Goal: Information Seeking & Learning: Learn about a topic

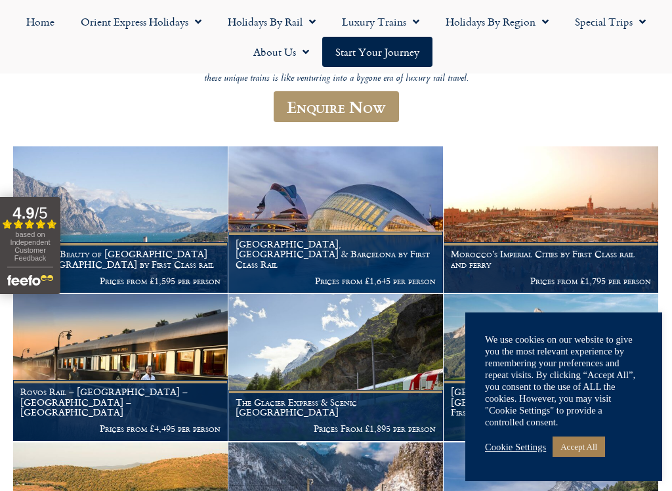
scroll to position [168, 0]
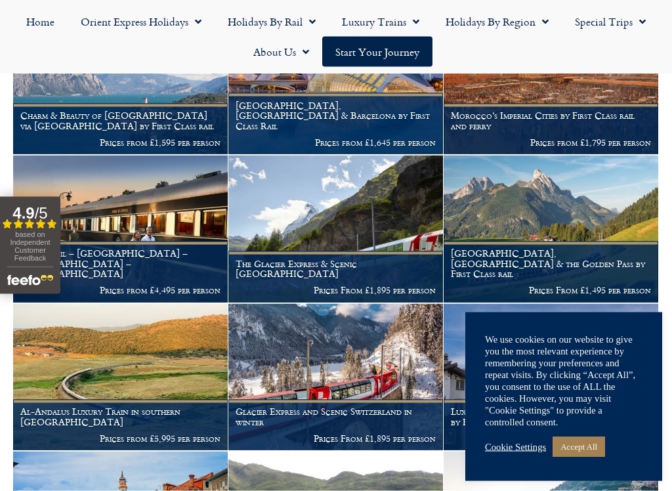
click at [519, 425] on link "Cookie Settings" at bounding box center [515, 447] width 61 height 12
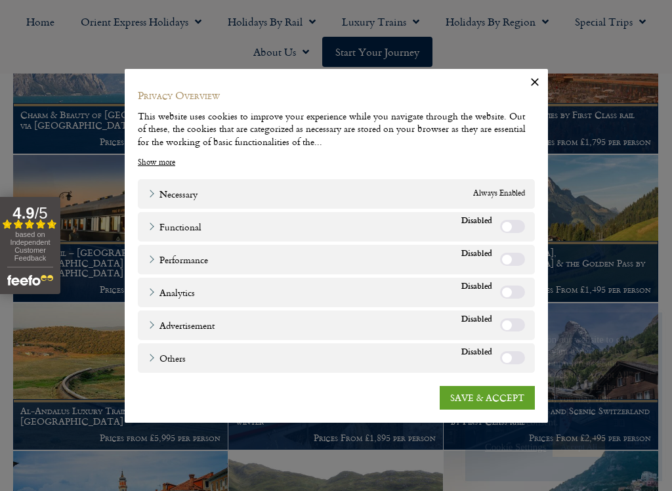
click at [509, 405] on link "SAVE & ACCEPT" at bounding box center [487, 397] width 95 height 24
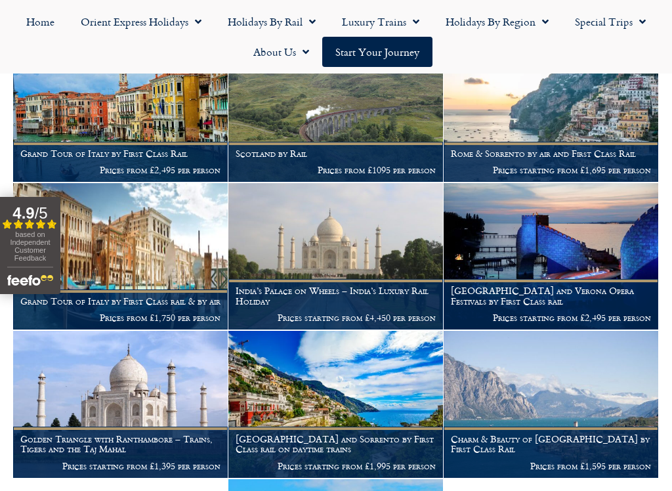
scroll to position [723, 0]
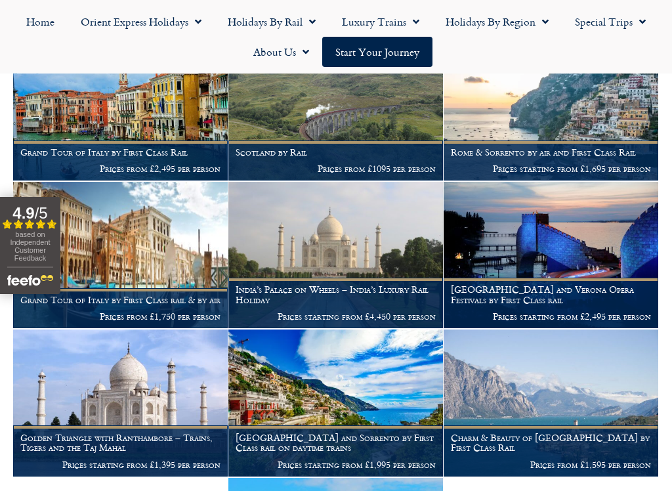
click at [383, 140] on figcaption "Scotland by Rail Prices from £1095 per person" at bounding box center [335, 160] width 215 height 40
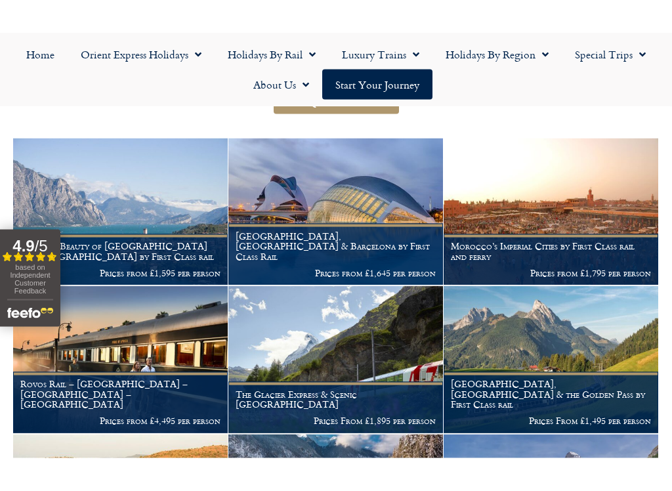
scroll to position [211, 0]
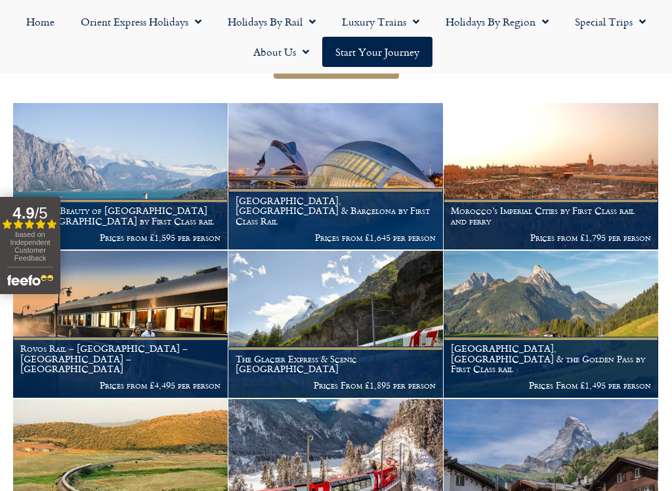
click at [590, 339] on img at bounding box center [551, 324] width 215 height 146
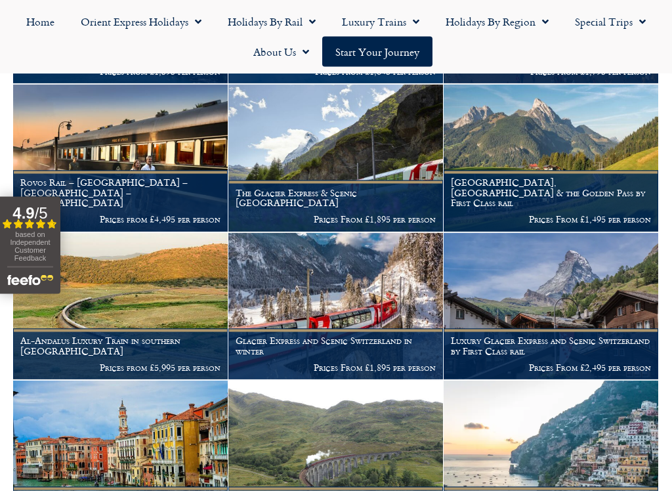
scroll to position [377, 0]
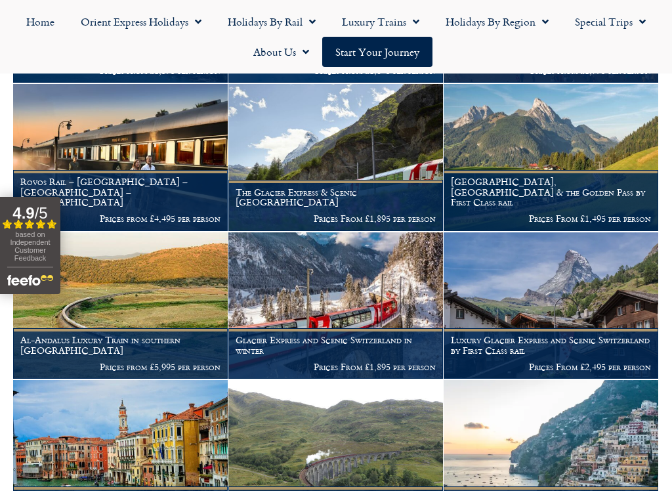
click at [584, 320] on img at bounding box center [551, 305] width 215 height 146
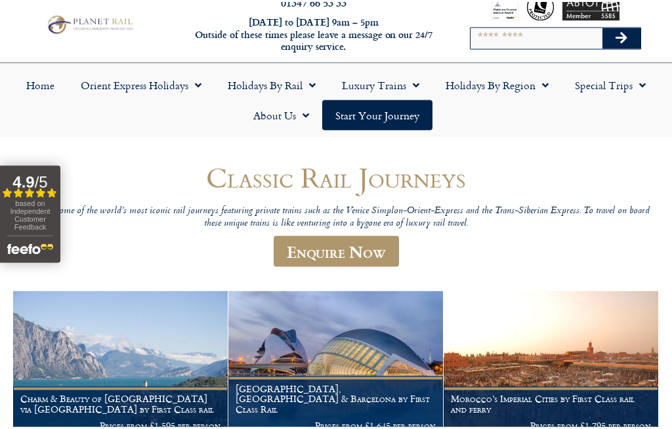
scroll to position [0, 0]
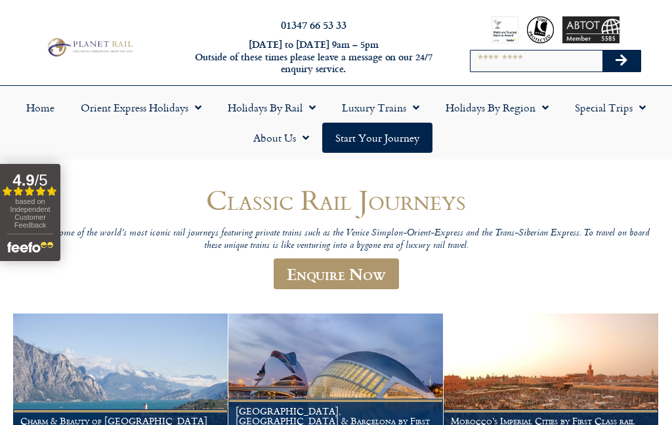
click at [293, 108] on link "Holidays by Rail" at bounding box center [272, 108] width 114 height 30
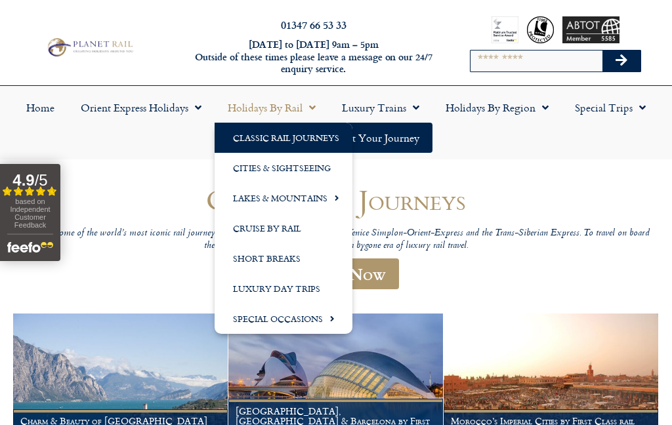
click at [331, 332] on link "Special Occasions" at bounding box center [284, 319] width 138 height 30
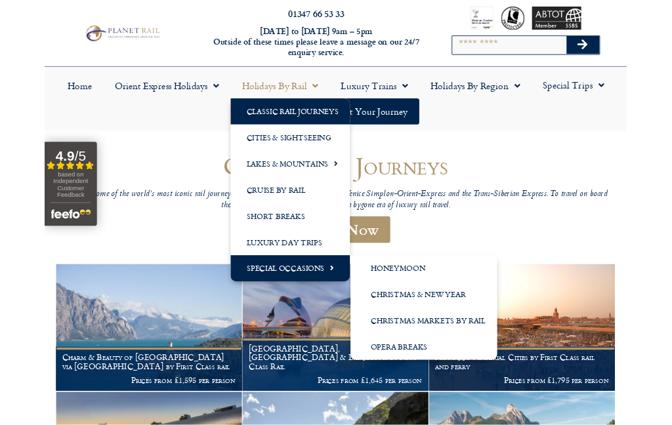
scroll to position [8, 0]
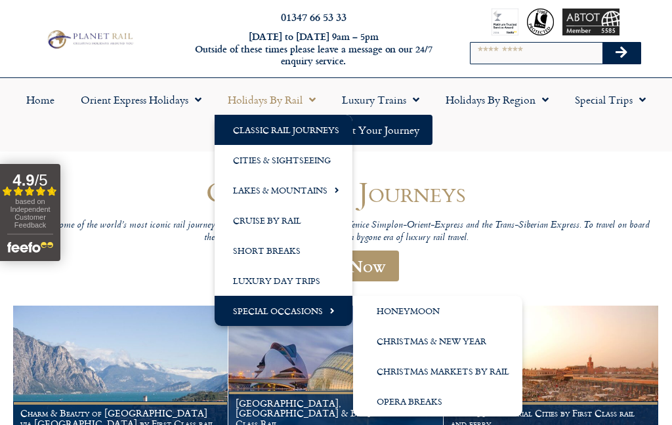
click at [303, 161] on link "Cities & Sightseeing" at bounding box center [284, 160] width 138 height 30
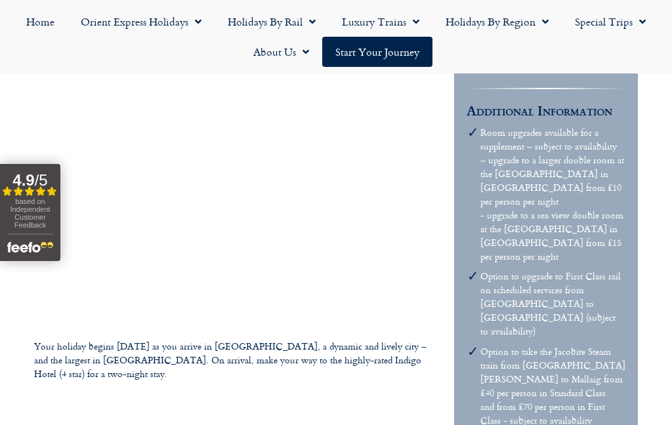
scroll to position [587, 0]
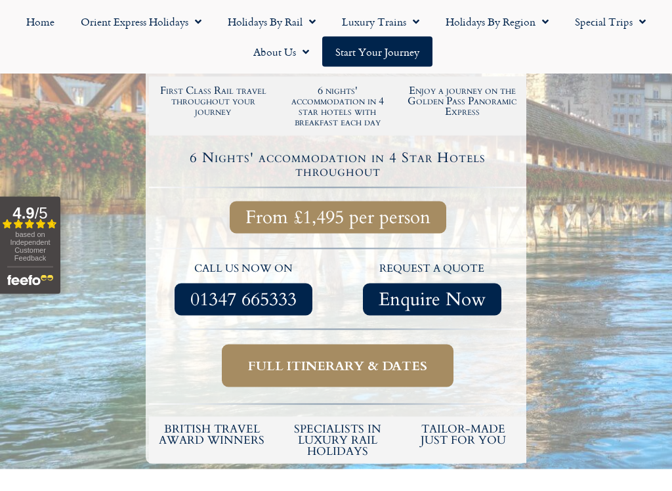
scroll to position [385, 0]
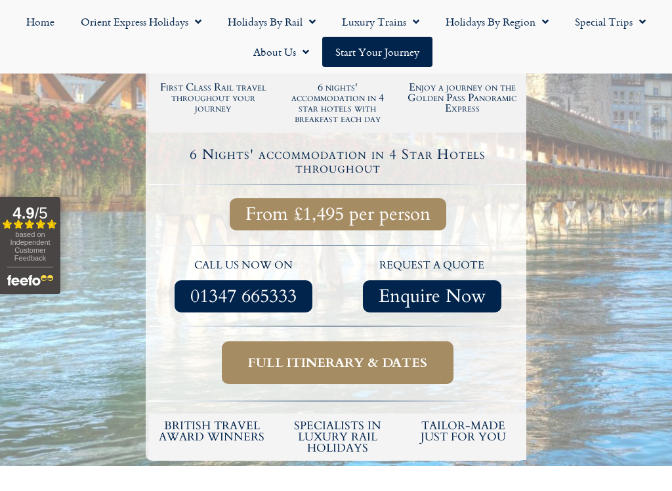
click at [406, 354] on span "Full itinerary & dates" at bounding box center [337, 362] width 179 height 16
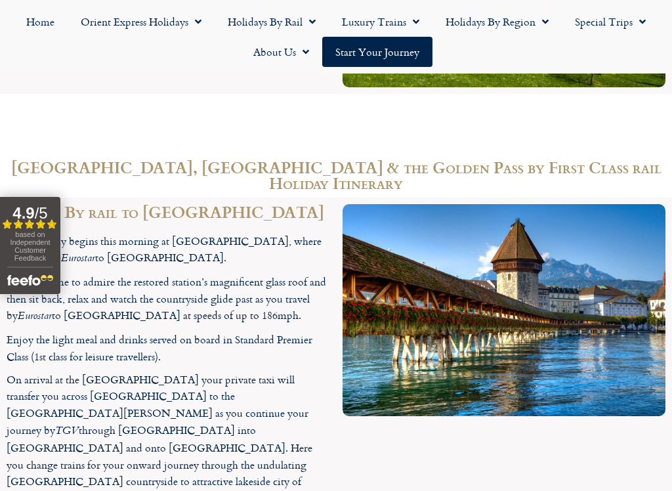
scroll to position [1889, 0]
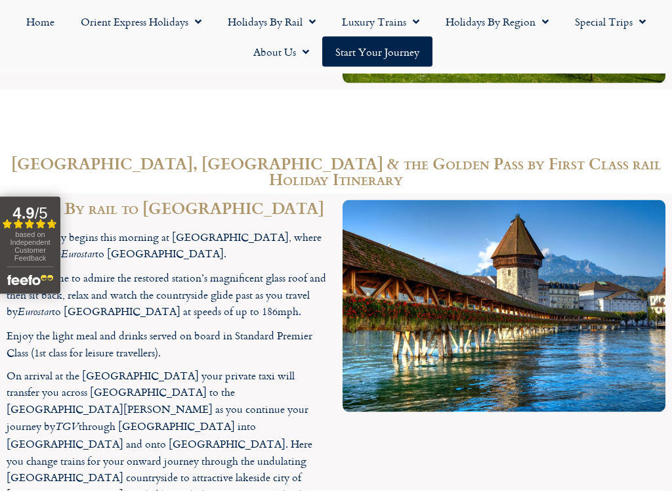
click at [18, 247] on span "based on Independent Customer Feedback" at bounding box center [30, 246] width 40 height 32
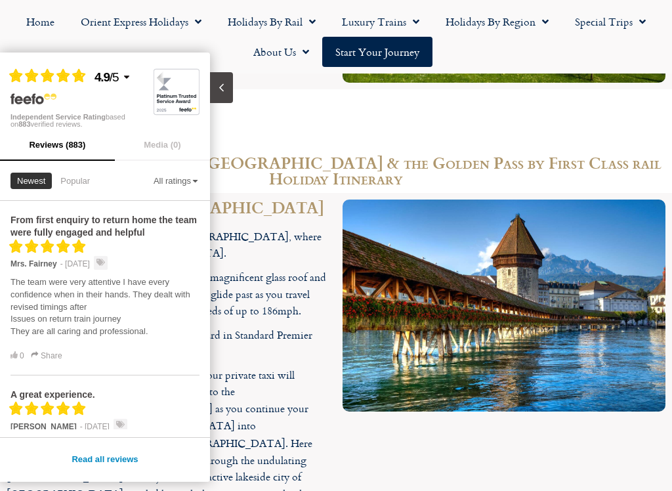
click at [224, 81] on icon "Close slideout" at bounding box center [221, 87] width 12 height 12
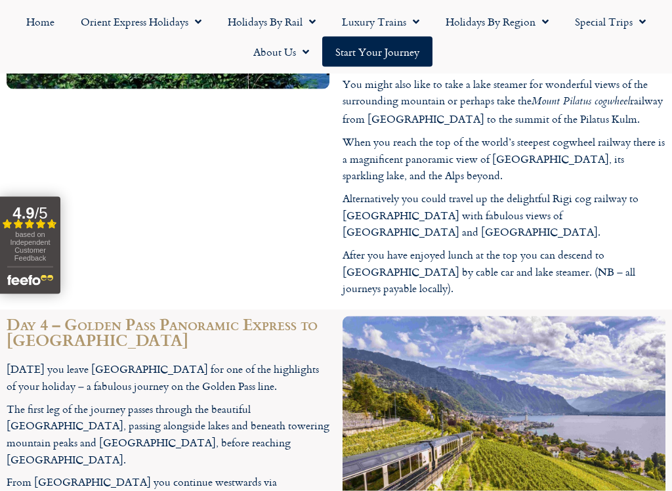
scroll to position [2623, 0]
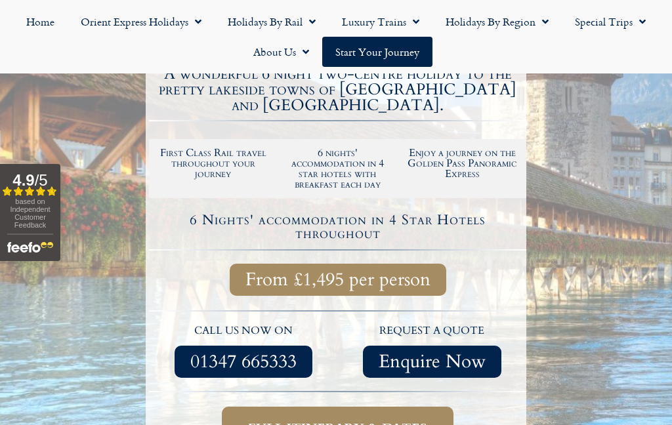
scroll to position [318, 0]
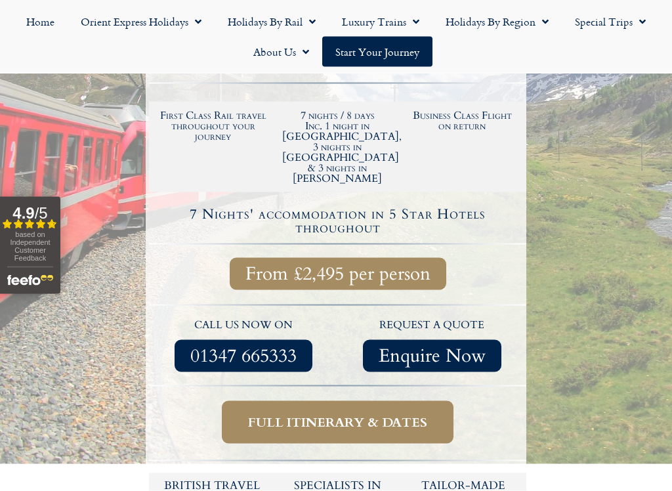
scroll to position [405, 0]
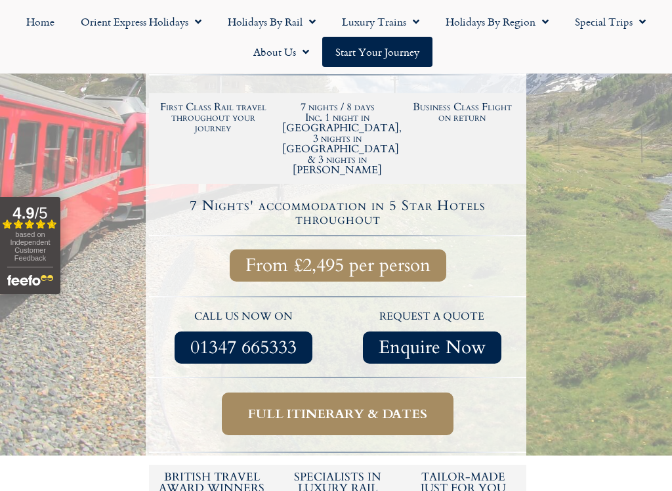
click at [414, 406] on span "Full itinerary & dates" at bounding box center [337, 414] width 179 height 16
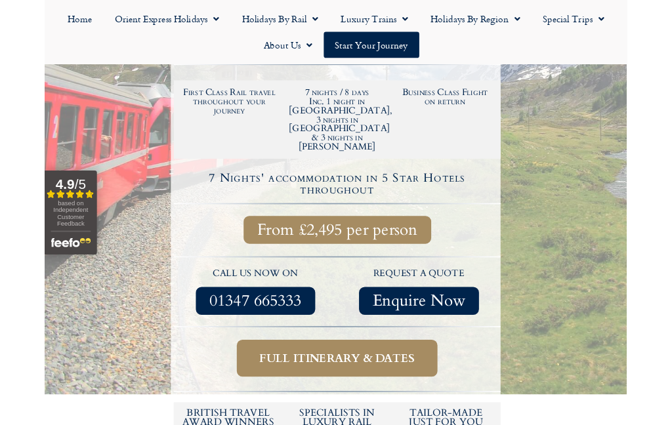
scroll to position [442, 0]
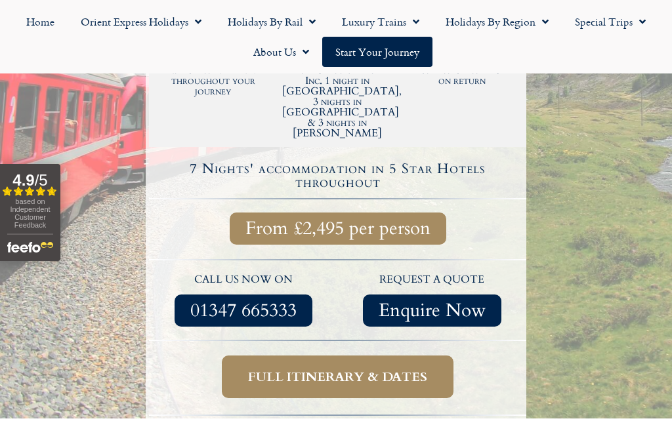
click at [381, 369] on span "Full itinerary & dates" at bounding box center [337, 377] width 179 height 16
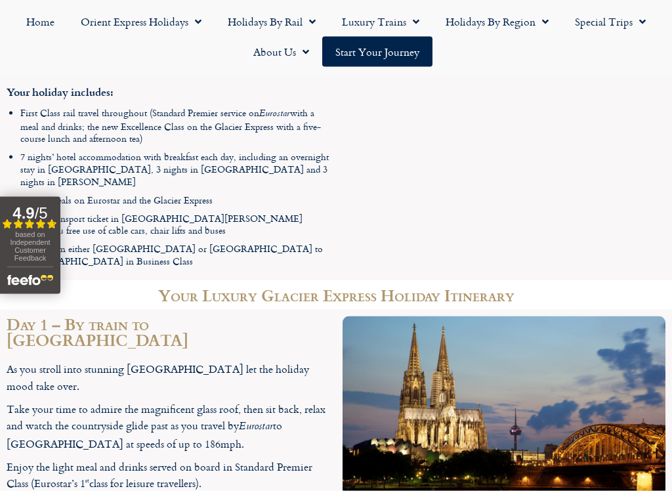
scroll to position [1744, 0]
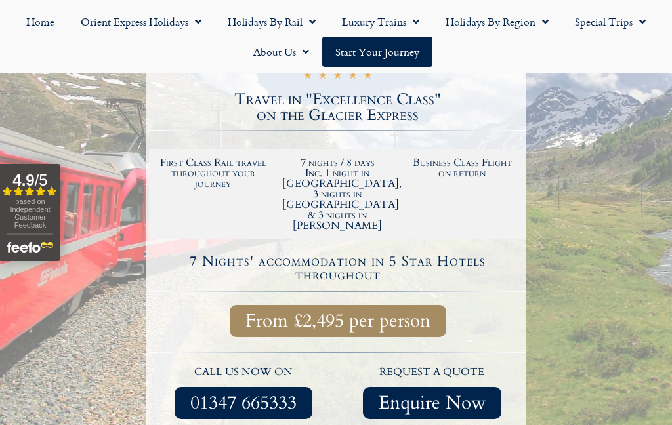
scroll to position [349, 0]
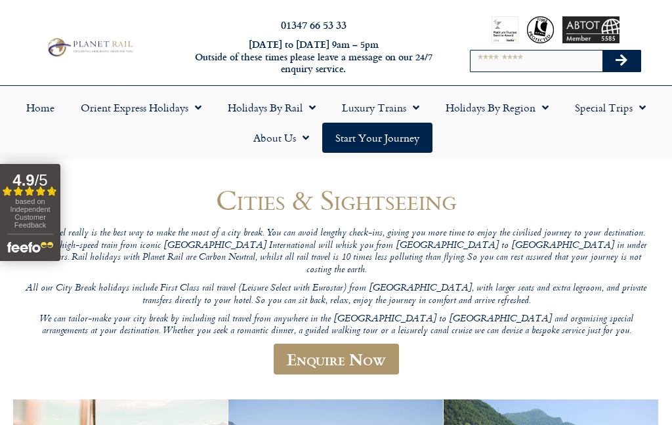
click at [541, 102] on span "Menu" at bounding box center [542, 108] width 13 height 24
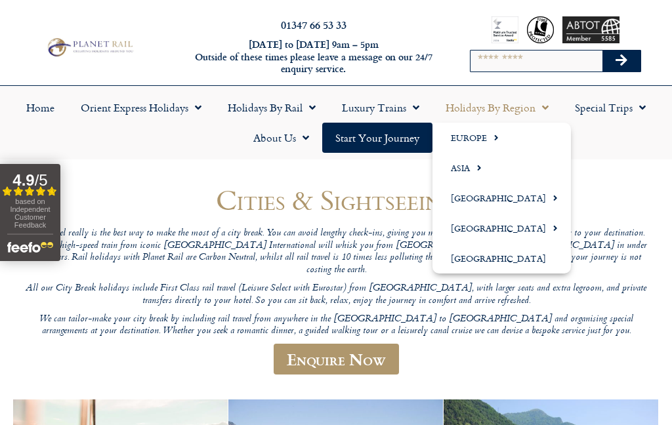
click at [641, 104] on span "Menu" at bounding box center [639, 108] width 13 height 24
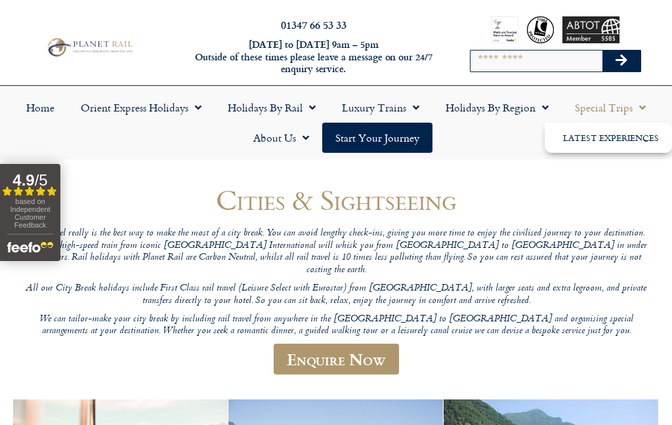
click at [612, 148] on link "Latest Experiences" at bounding box center [608, 138] width 127 height 30
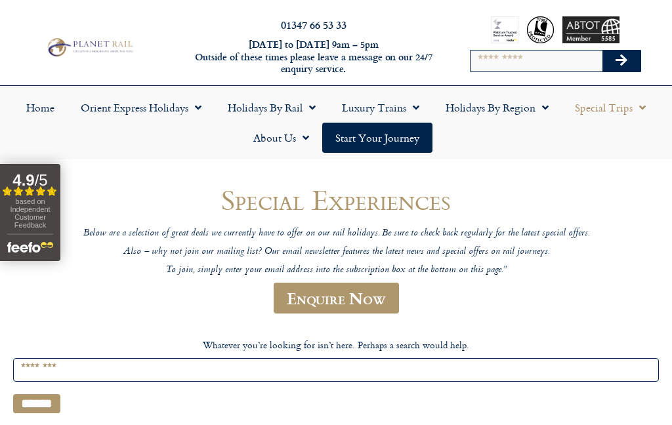
click at [104, 108] on link "Orient Express Holidays" at bounding box center [141, 108] width 147 height 30
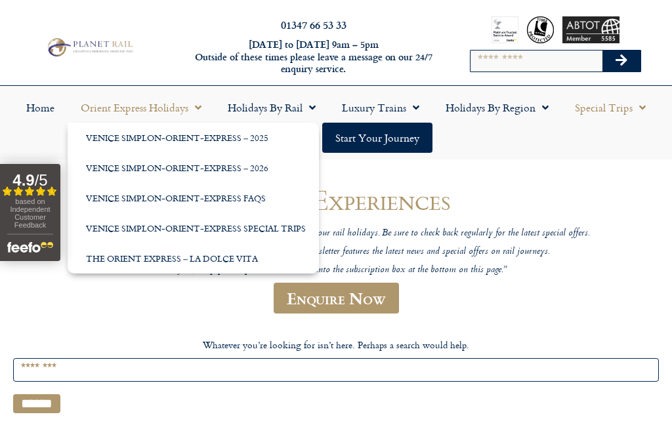
click at [110, 260] on link "The Orient Express – La Dolce Vita" at bounding box center [193, 259] width 251 height 30
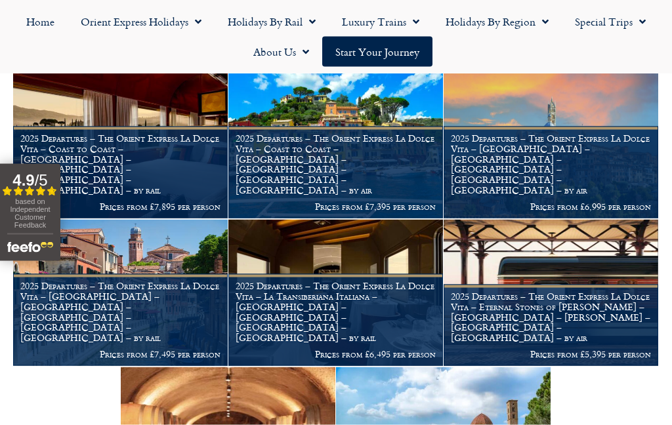
scroll to position [1175, 0]
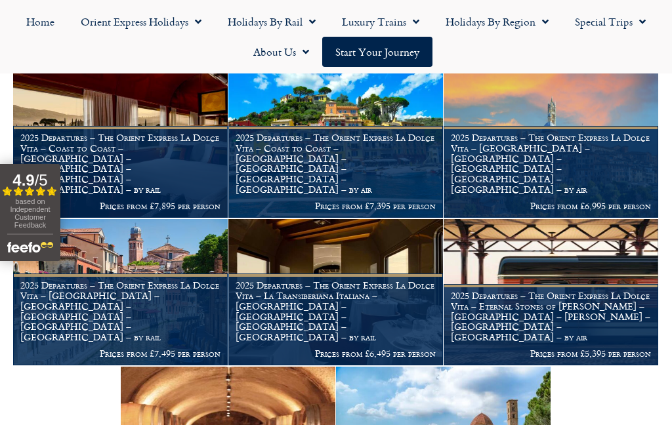
click at [105, 170] on h1 "2025 Departures – The Orient Express La Dolce Vita – Coast to Coast – Rome – Ve…" at bounding box center [120, 164] width 200 height 62
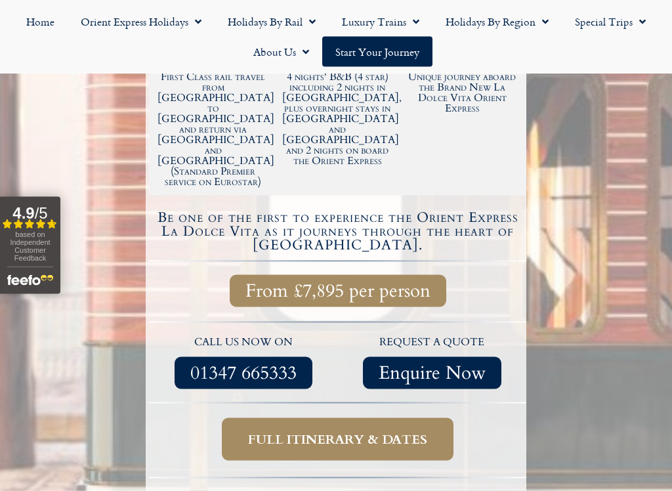
scroll to position [356, 0]
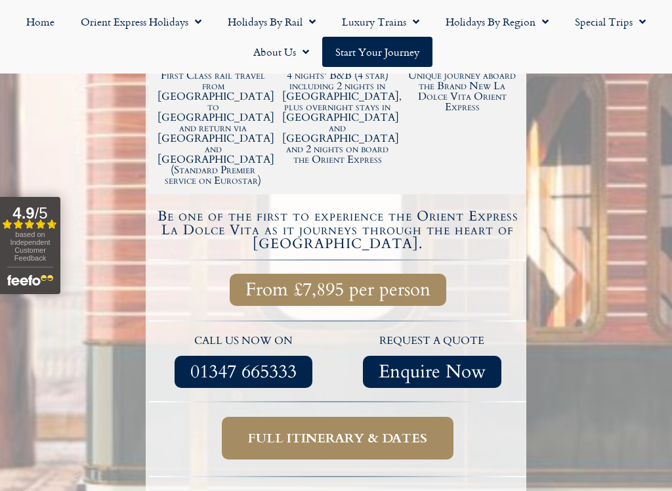
click at [412, 425] on span "Full itinerary & dates" at bounding box center [337, 438] width 179 height 16
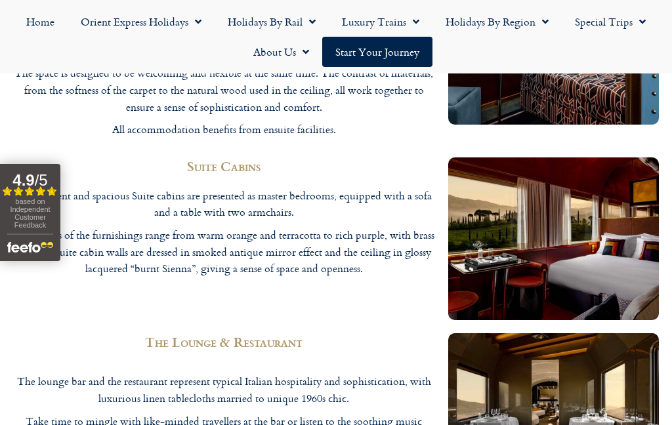
scroll to position [1753, 0]
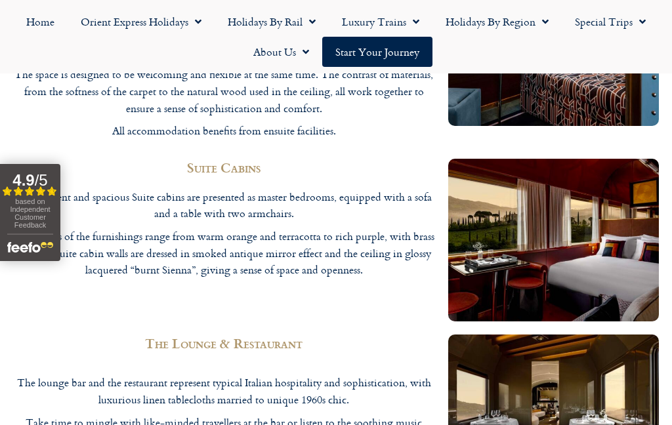
click at [400, 24] on link "Luxury Trains" at bounding box center [381, 22] width 104 height 30
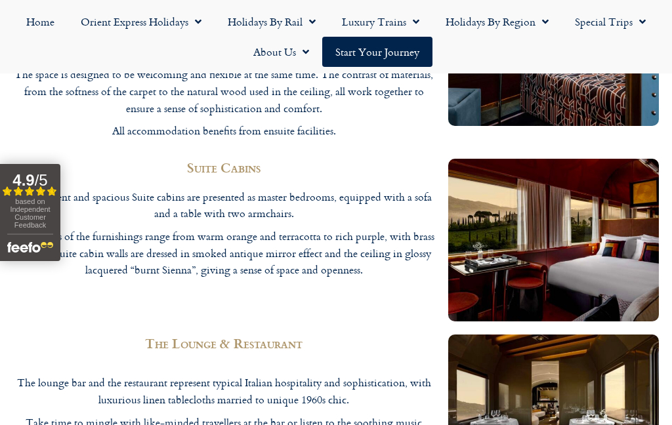
click at [626, 24] on link "Special Trips" at bounding box center [610, 22] width 97 height 30
click at [622, 58] on link "Latest Experiences" at bounding box center [608, 52] width 127 height 30
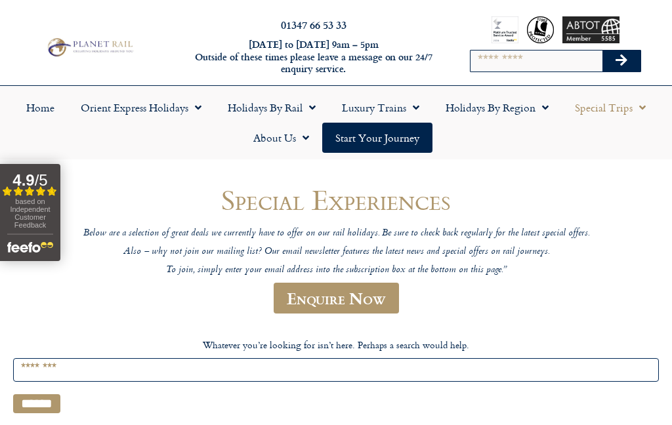
click at [35, 100] on link "Home" at bounding box center [40, 108] width 54 height 30
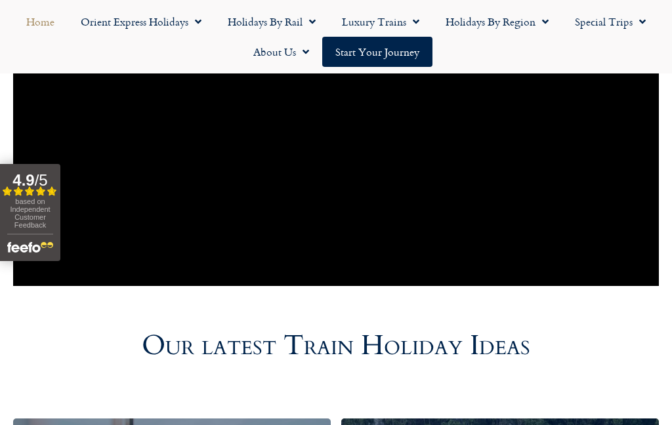
scroll to position [1201, 0]
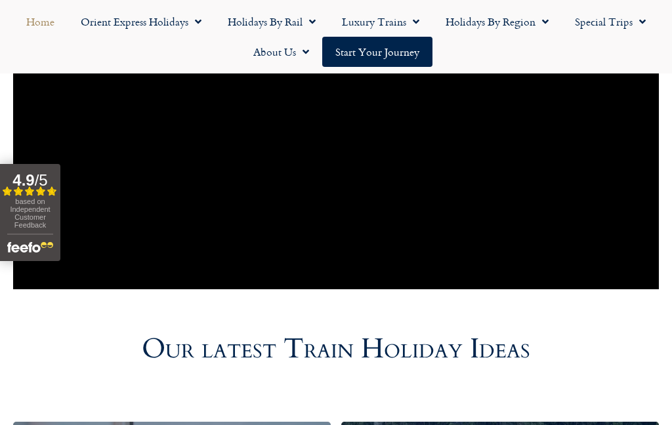
click at [410, 28] on span "Menu" at bounding box center [412, 22] width 13 height 24
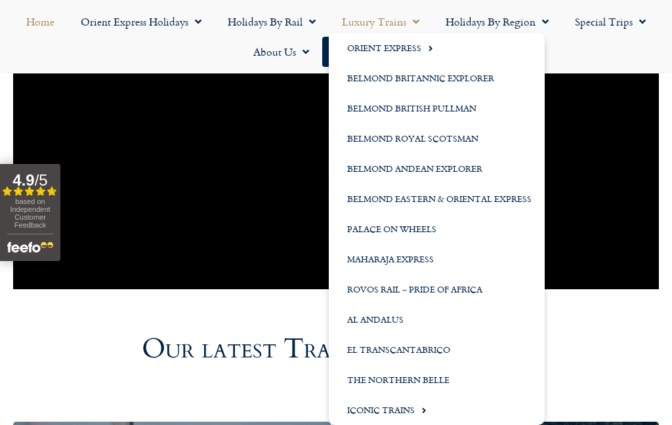
click at [415, 49] on link "Orient Express" at bounding box center [437, 48] width 216 height 30
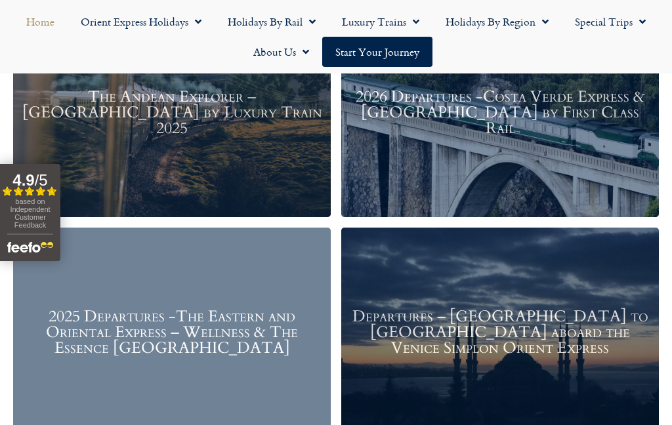
scroll to position [1611, 0]
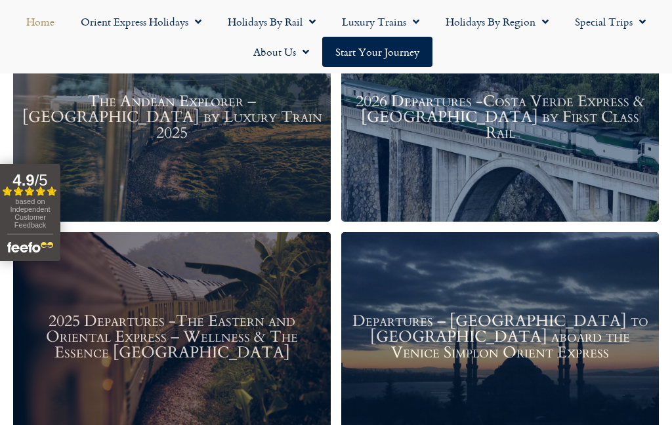
click at [404, 22] on link "Luxury Trains" at bounding box center [381, 22] width 104 height 30
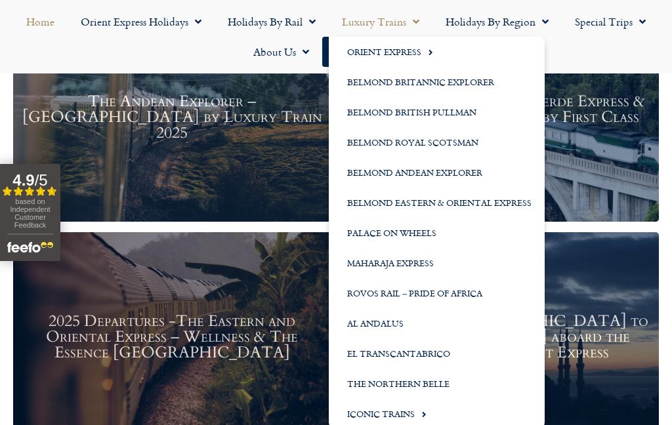
click at [422, 51] on span "Menu" at bounding box center [427, 52] width 12 height 22
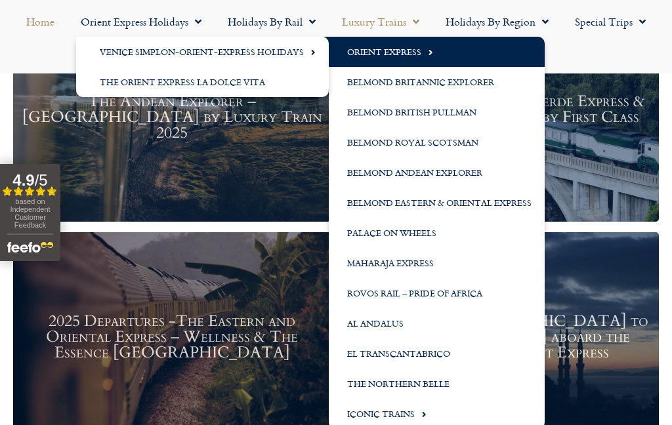
click at [256, 54] on link "Venice Simplon-Orient-Express Holidays" at bounding box center [202, 52] width 253 height 30
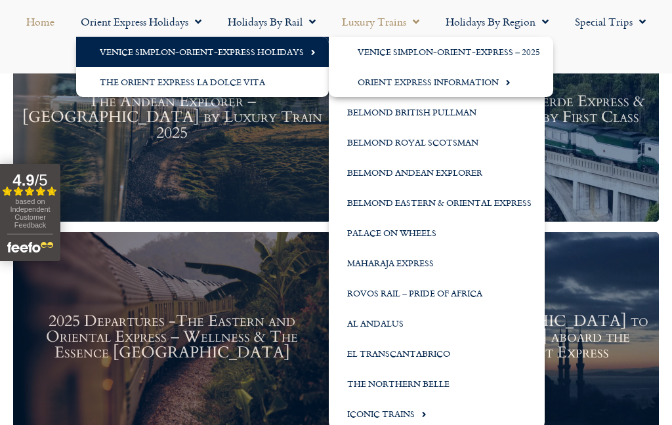
click at [255, 84] on link "The Orient Express La Dolce Vita" at bounding box center [202, 82] width 253 height 30
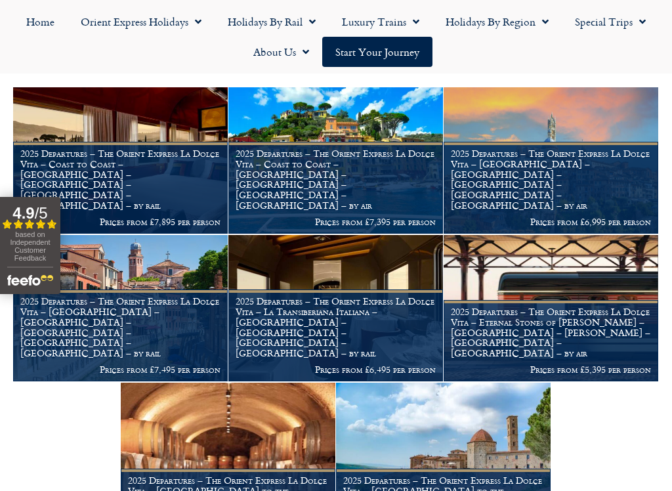
scroll to position [1151, 0]
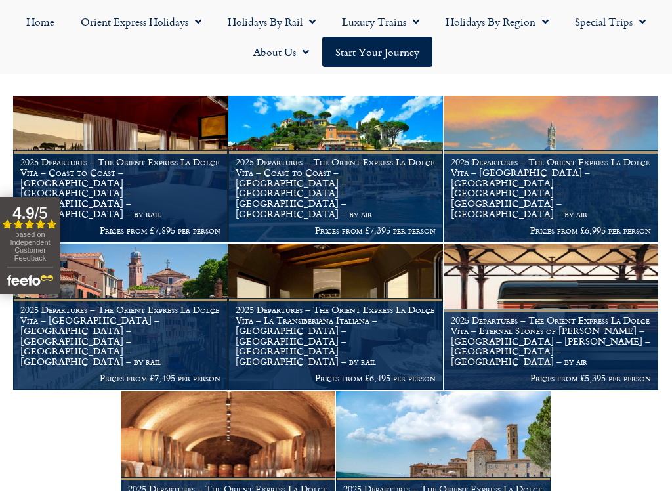
click at [114, 225] on p "Prices from £7,895 per person" at bounding box center [120, 230] width 200 height 11
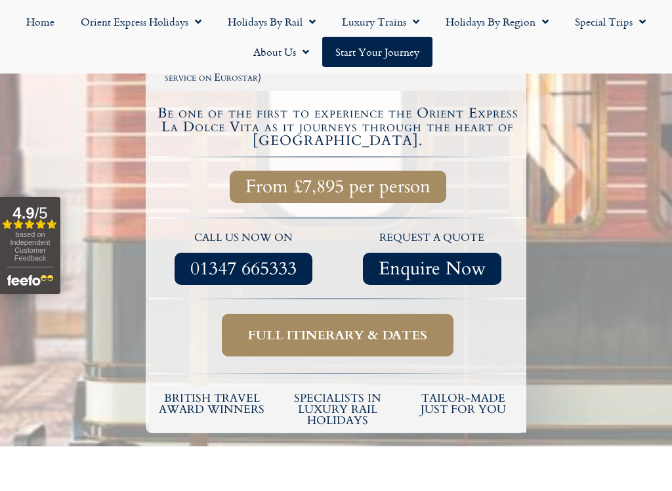
scroll to position [464, 0]
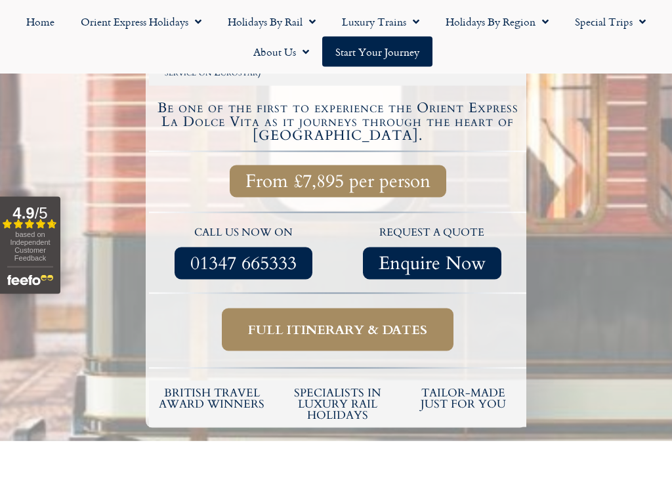
click at [413, 322] on span "Full itinerary & dates" at bounding box center [337, 330] width 179 height 16
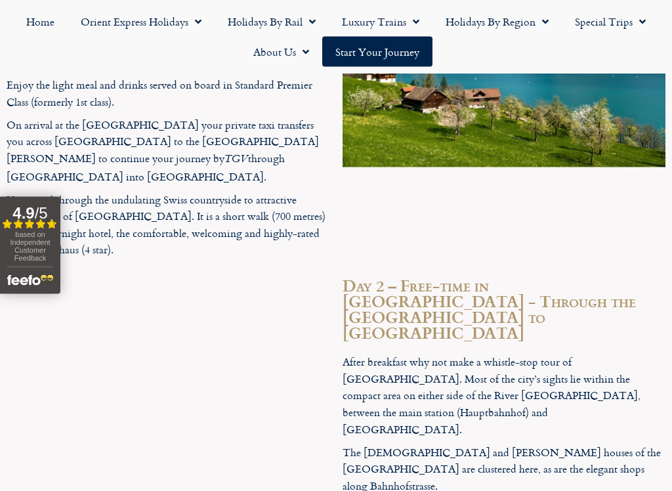
scroll to position [3435, 0]
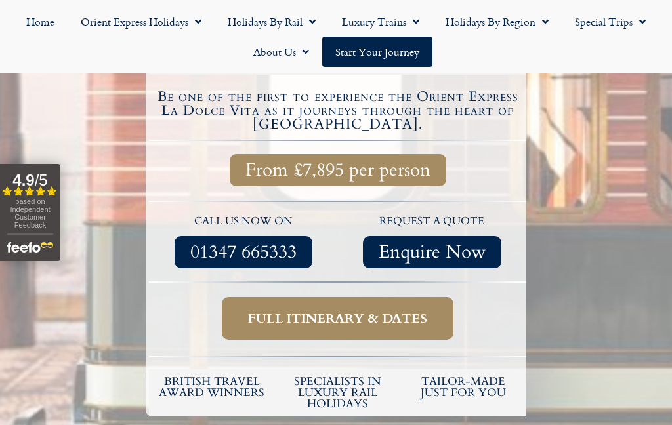
scroll to position [475, 0]
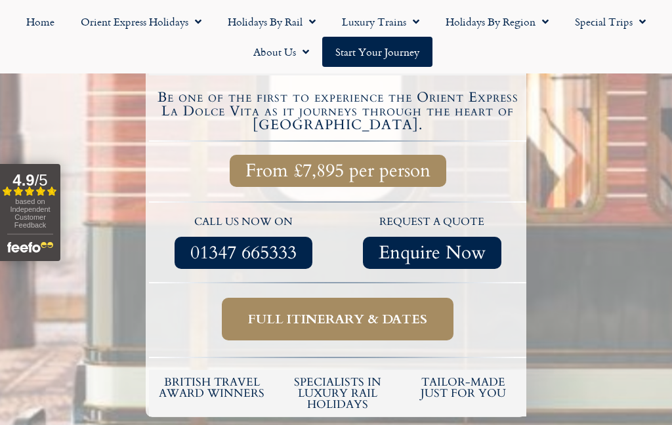
click at [406, 15] on span "Menu" at bounding box center [412, 22] width 13 height 24
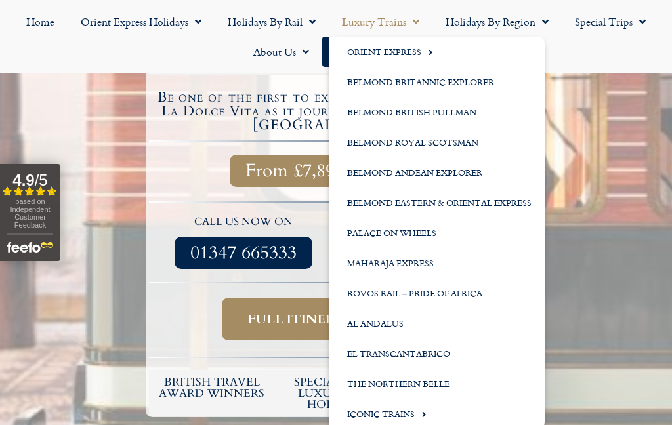
click at [622, 304] on div at bounding box center [336, 72] width 672 height 717
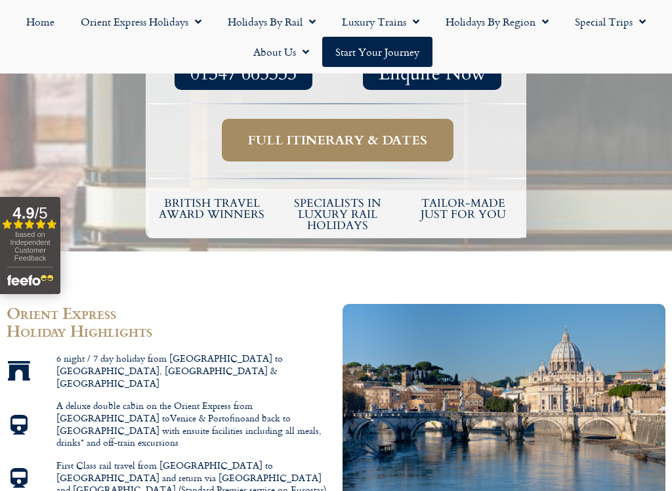
scroll to position [655, 0]
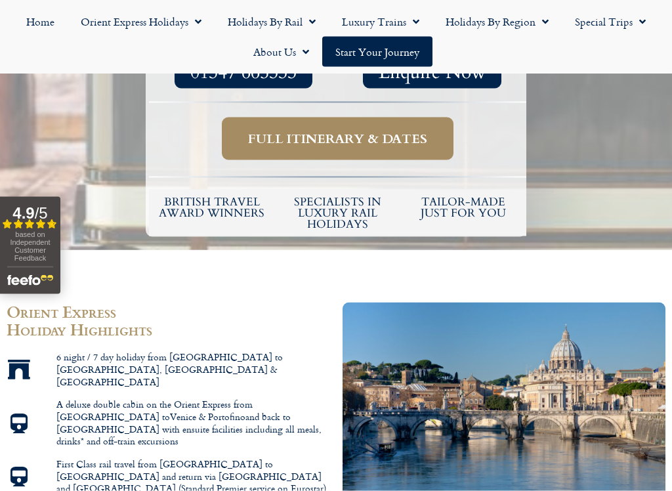
click at [377, 131] on span "Full itinerary & dates" at bounding box center [337, 139] width 179 height 16
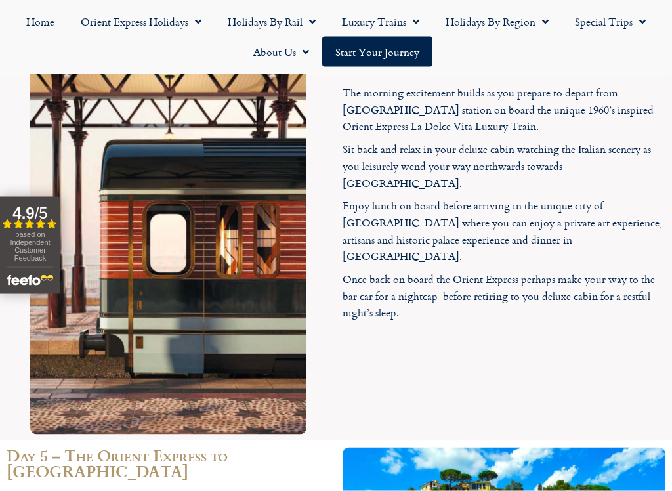
scroll to position [4643, 0]
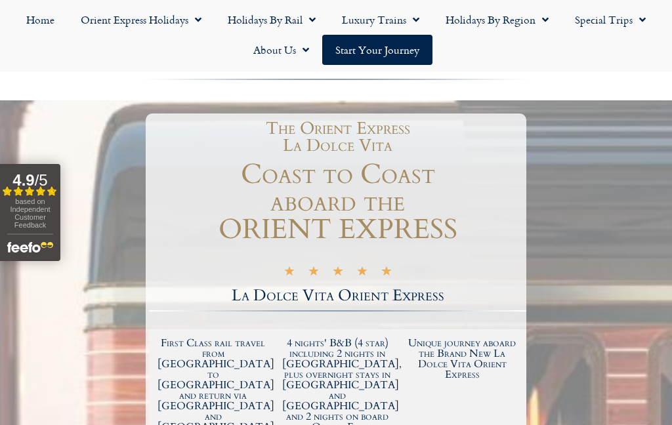
scroll to position [0, 0]
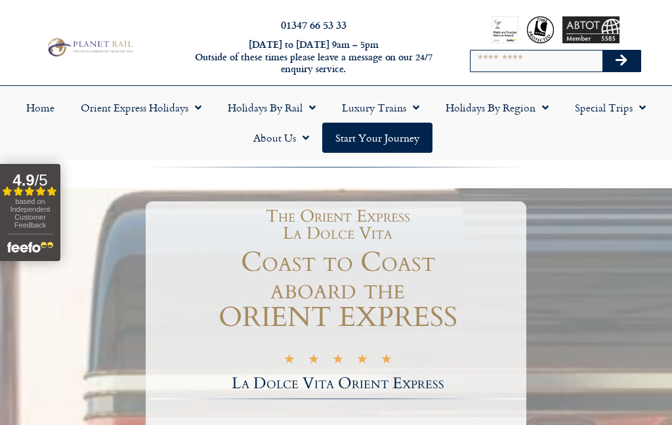
click at [633, 110] on span "Menu" at bounding box center [639, 108] width 13 height 24
click at [635, 142] on link "Latest Experiences" at bounding box center [608, 138] width 127 height 30
click at [415, 113] on span "Menu" at bounding box center [412, 108] width 13 height 24
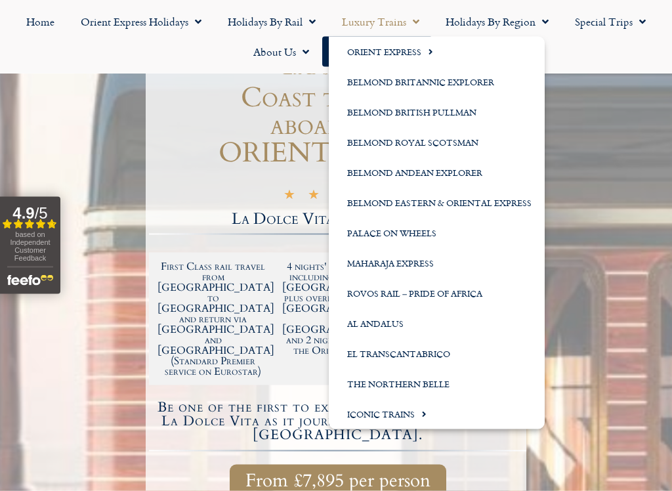
scroll to position [167, 0]
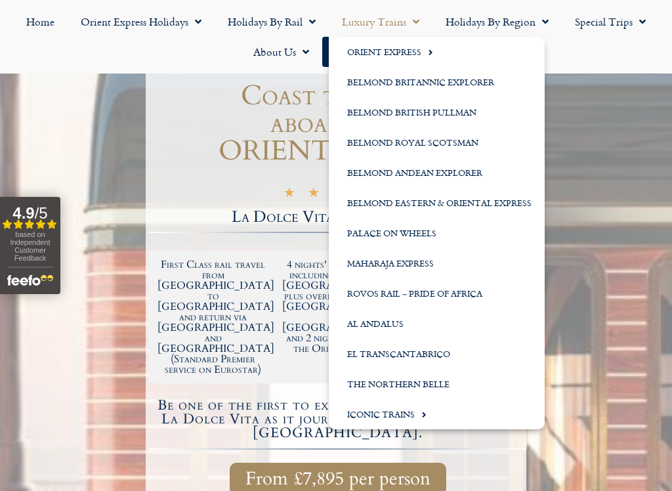
click at [450, 382] on link "The Northern Belle" at bounding box center [437, 384] width 216 height 30
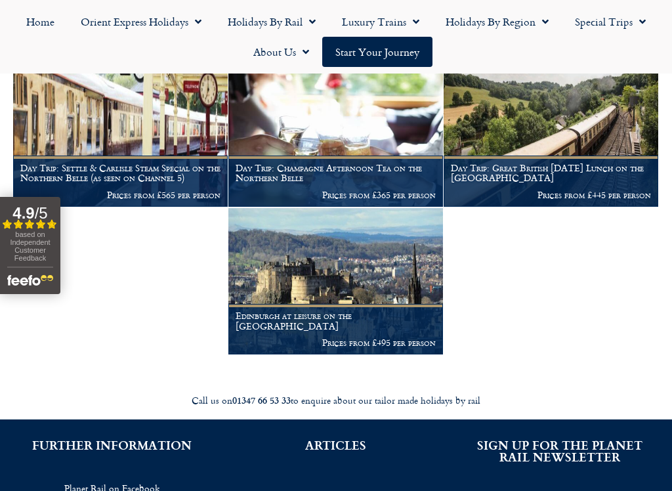
scroll to position [259, 0]
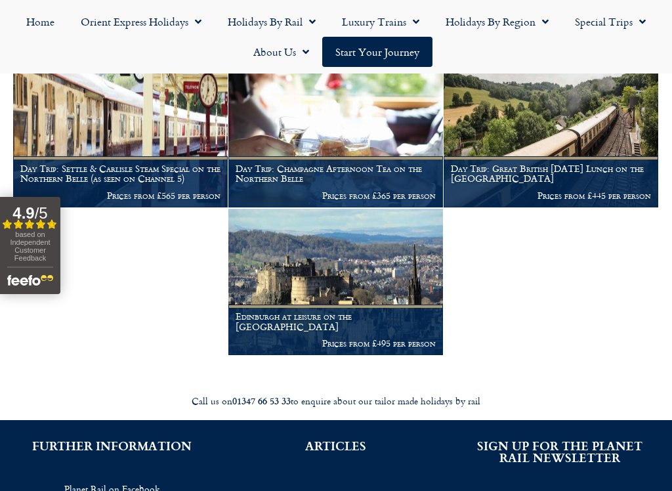
click at [60, 147] on img at bounding box center [120, 133] width 215 height 146
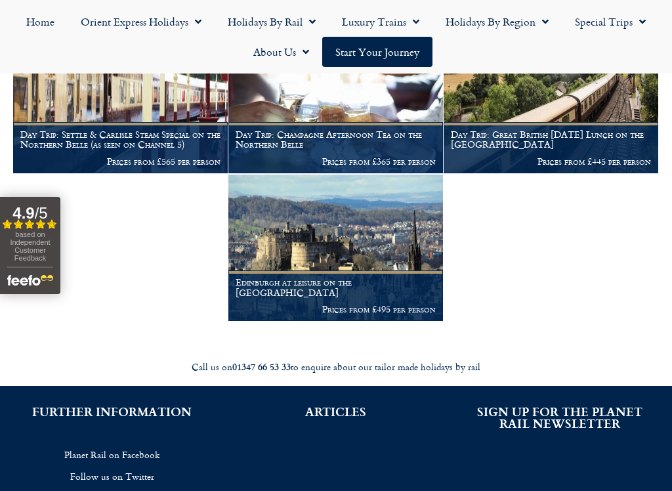
scroll to position [292, 0]
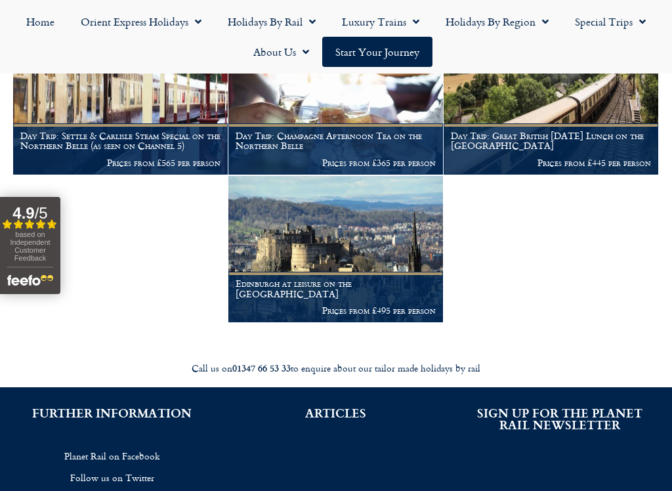
click at [396, 279] on figcaption "Edinburgh at leisure on the [GEOGRAPHIC_DATA] Prices from £495 per person" at bounding box center [335, 297] width 215 height 51
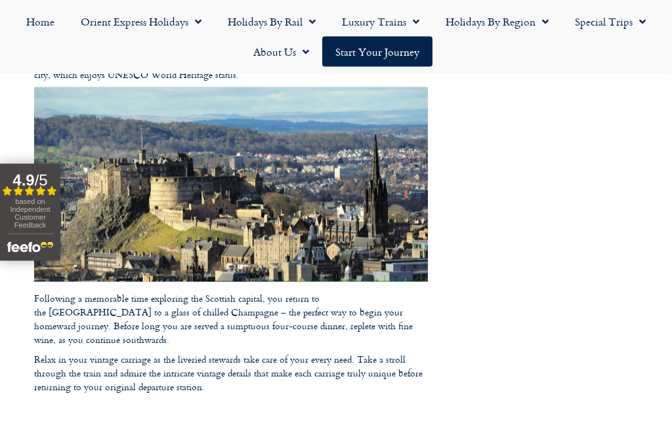
scroll to position [945, 0]
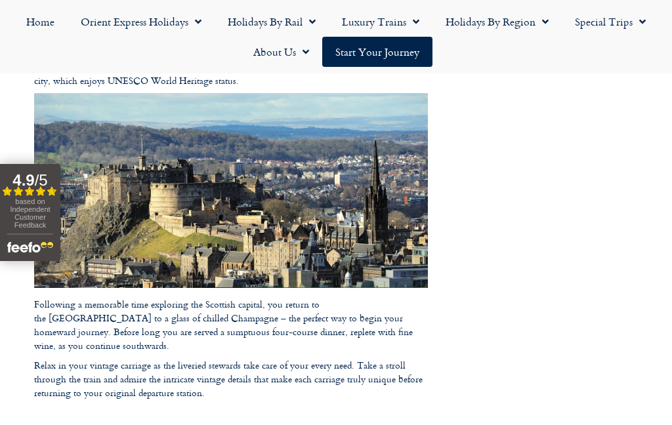
click at [408, 52] on link "Start your Journey" at bounding box center [377, 52] width 110 height 30
